Goal: Information Seeking & Learning: Check status

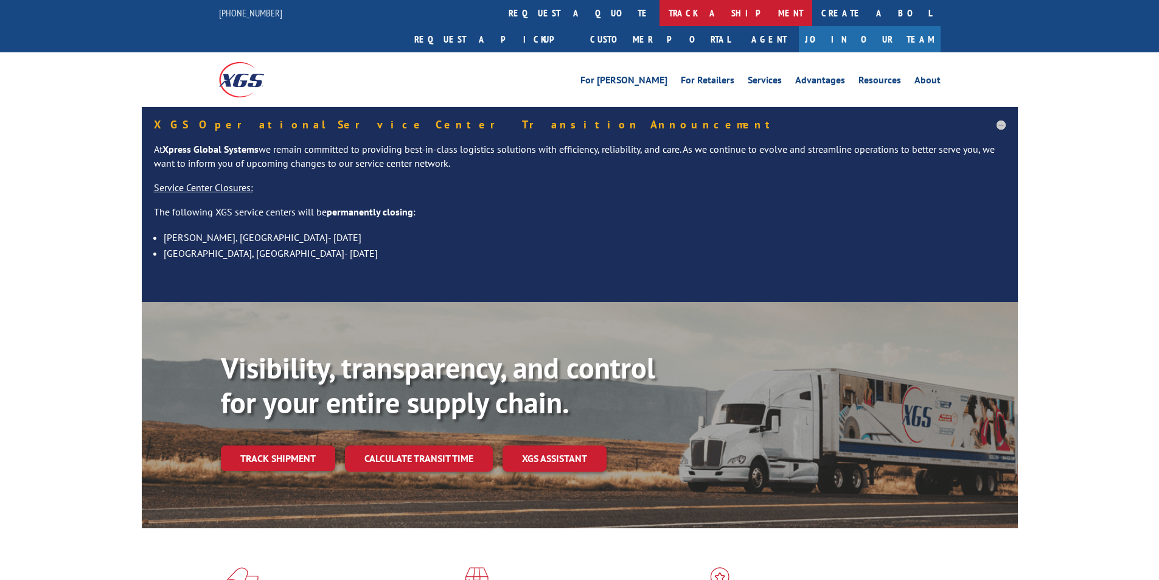
click at [659, 10] on link "track a shipment" at bounding box center [735, 13] width 153 height 26
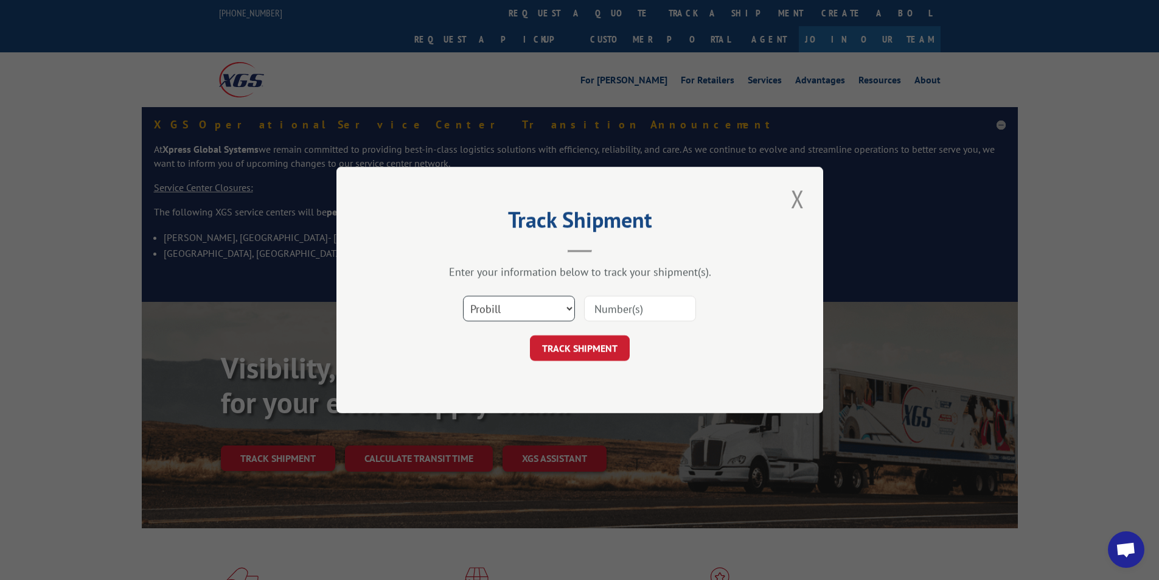
click at [505, 321] on select "Select category... Probill BOL PO" at bounding box center [519, 309] width 112 height 26
click at [463, 296] on select "Select category... Probill BOL PO" at bounding box center [519, 309] width 112 height 26
click at [505, 303] on select "Select category... Probill BOL PO" at bounding box center [519, 309] width 112 height 26
select select "bol"
click at [463, 296] on select "Select category... Probill BOL PO" at bounding box center [519, 309] width 112 height 26
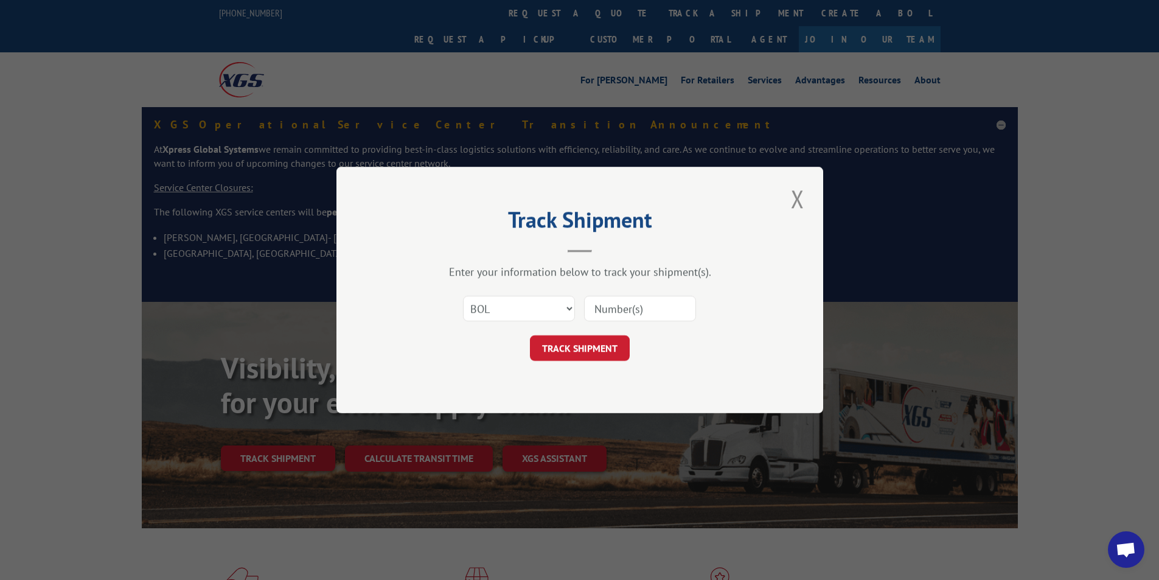
paste input "4564847"
type input "4564847"
click at [572, 358] on button "TRACK SHIPMENT" at bounding box center [580, 348] width 100 height 26
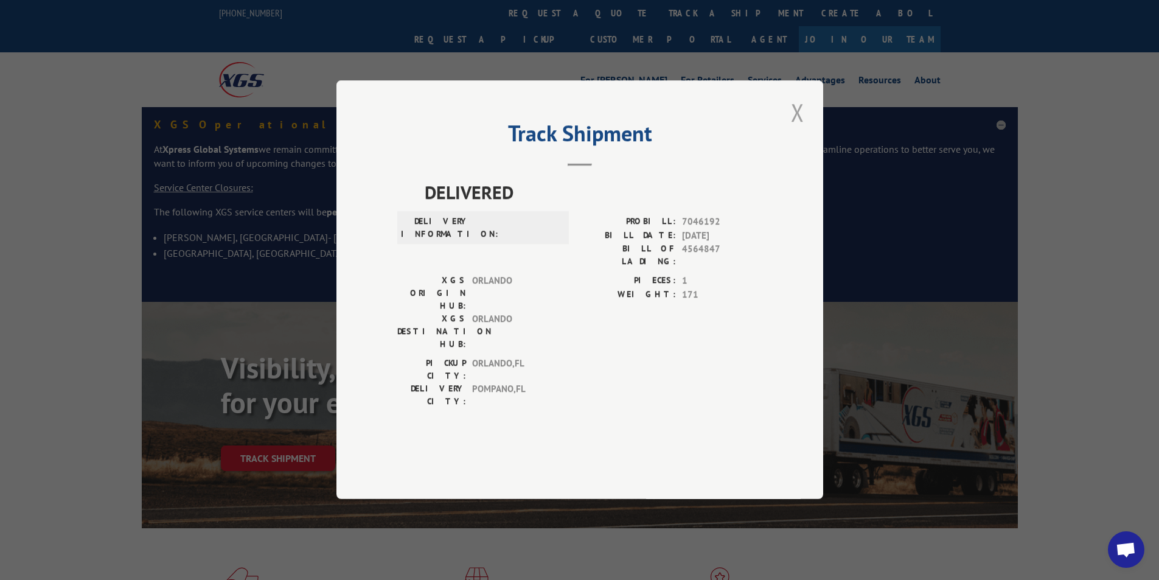
click at [794, 129] on button "Close modal" at bounding box center [797, 111] width 21 height 33
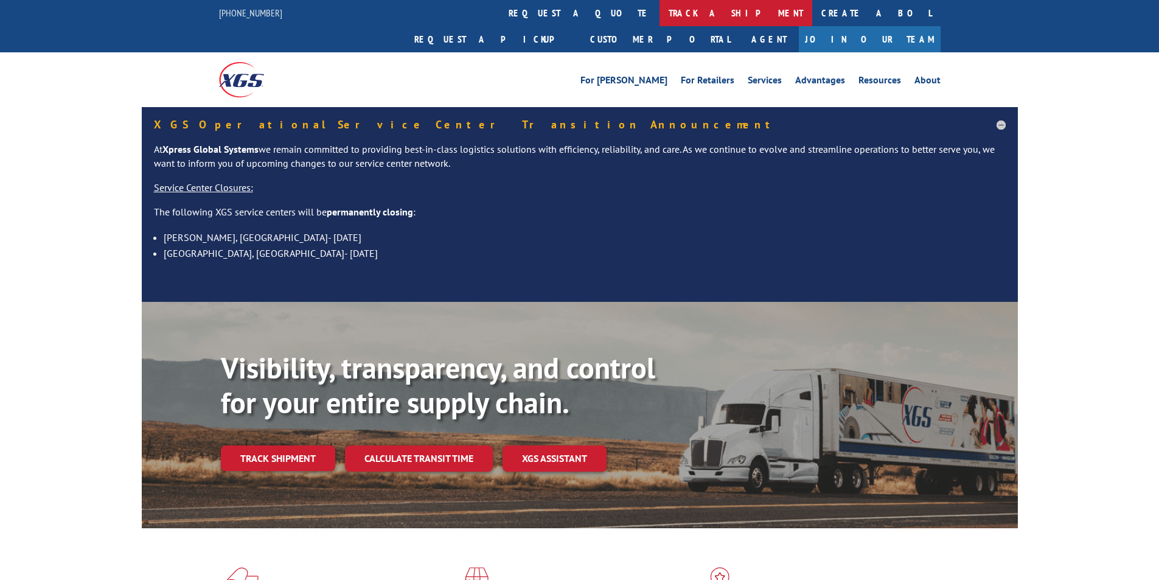
click at [659, 16] on link "track a shipment" at bounding box center [735, 13] width 153 height 26
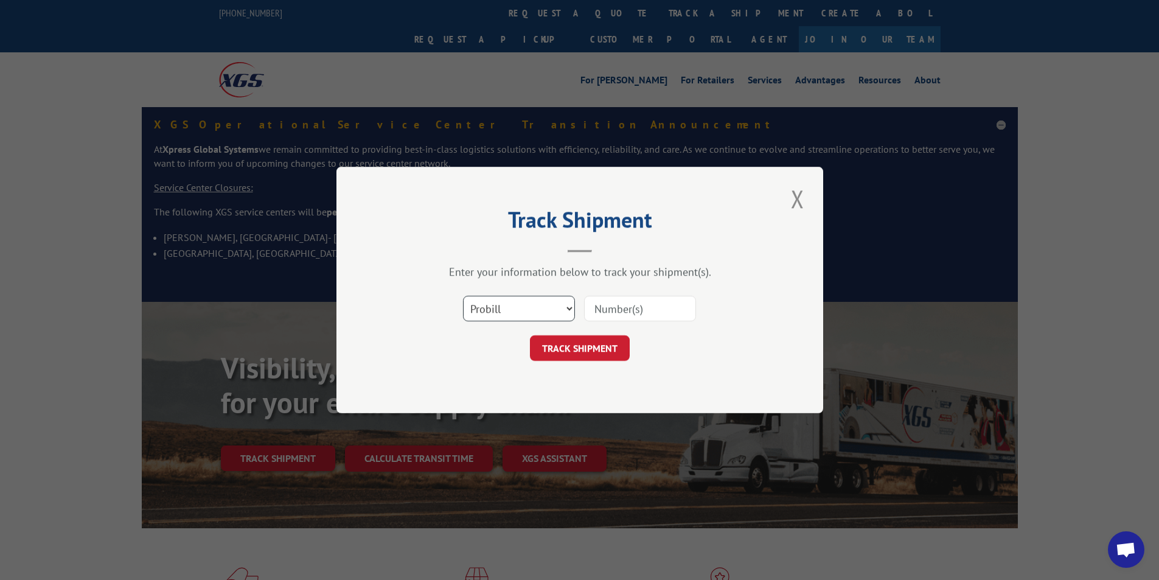
drag, startPoint x: 498, startPoint y: 305, endPoint x: 497, endPoint y: 287, distance: 17.6
click at [498, 305] on select "Select category... Probill BOL PO" at bounding box center [519, 309] width 112 height 26
select select "po"
click at [463, 296] on select "Select category... Probill BOL PO" at bounding box center [519, 309] width 112 height 26
paste input "30468870"
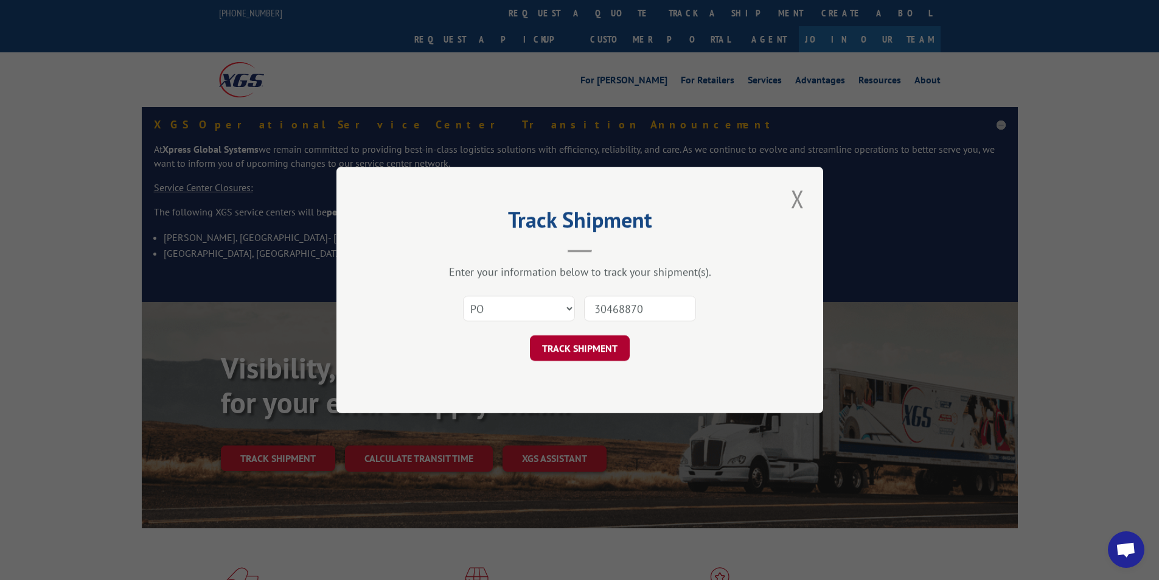
type input "30468870"
click at [573, 353] on button "TRACK SHIPMENT" at bounding box center [580, 348] width 100 height 26
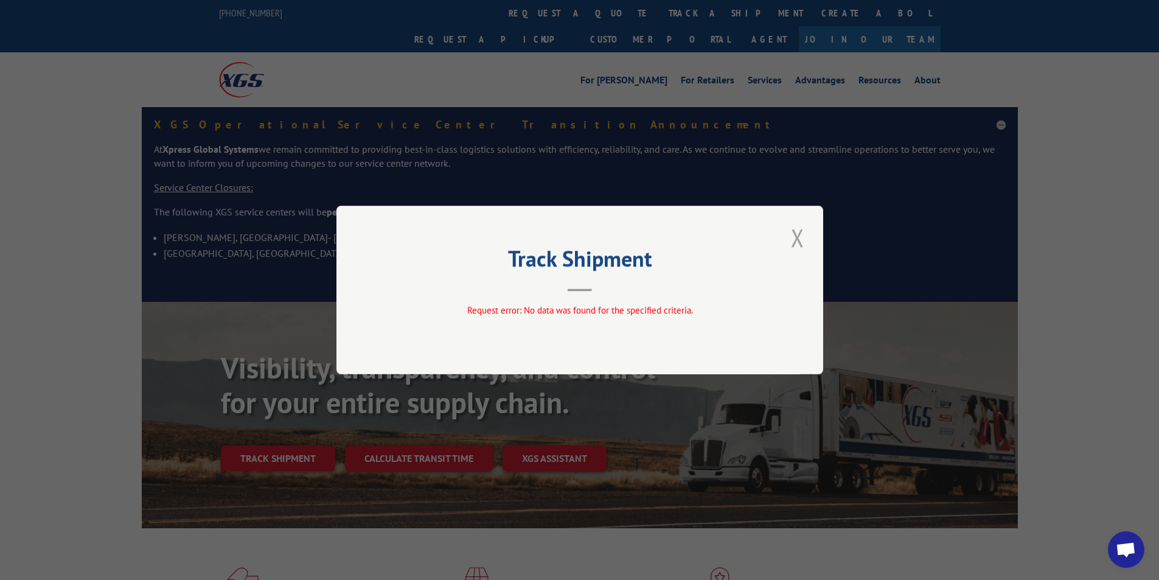
click at [796, 240] on button "Close modal" at bounding box center [797, 237] width 21 height 33
